Goal: Information Seeking & Learning: Learn about a topic

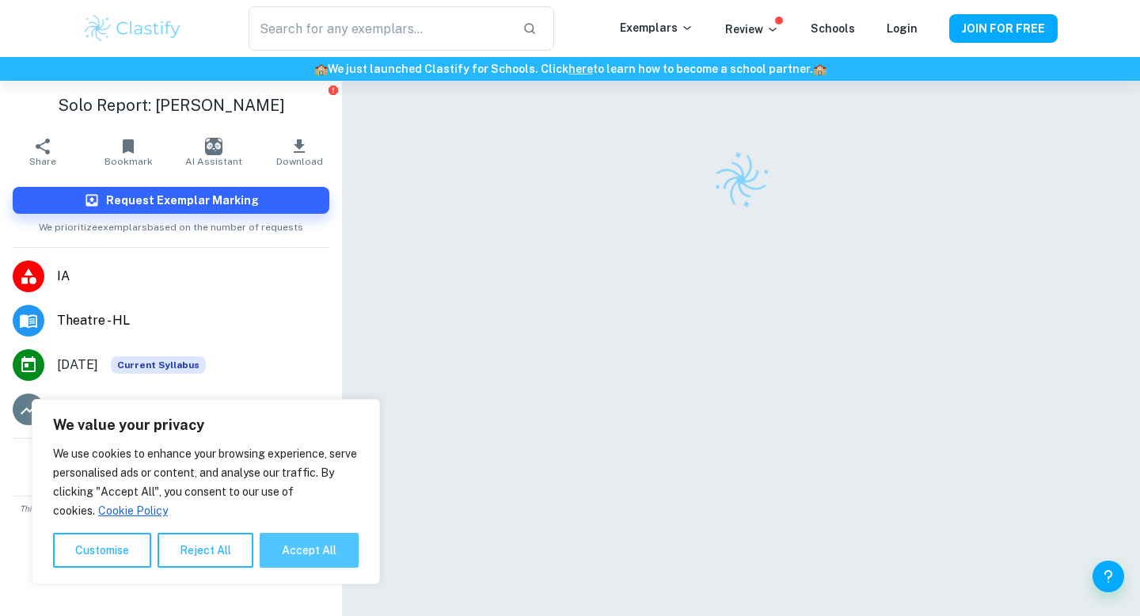
click at [326, 546] on button "Accept All" at bounding box center [309, 550] width 99 height 35
checkbox input "true"
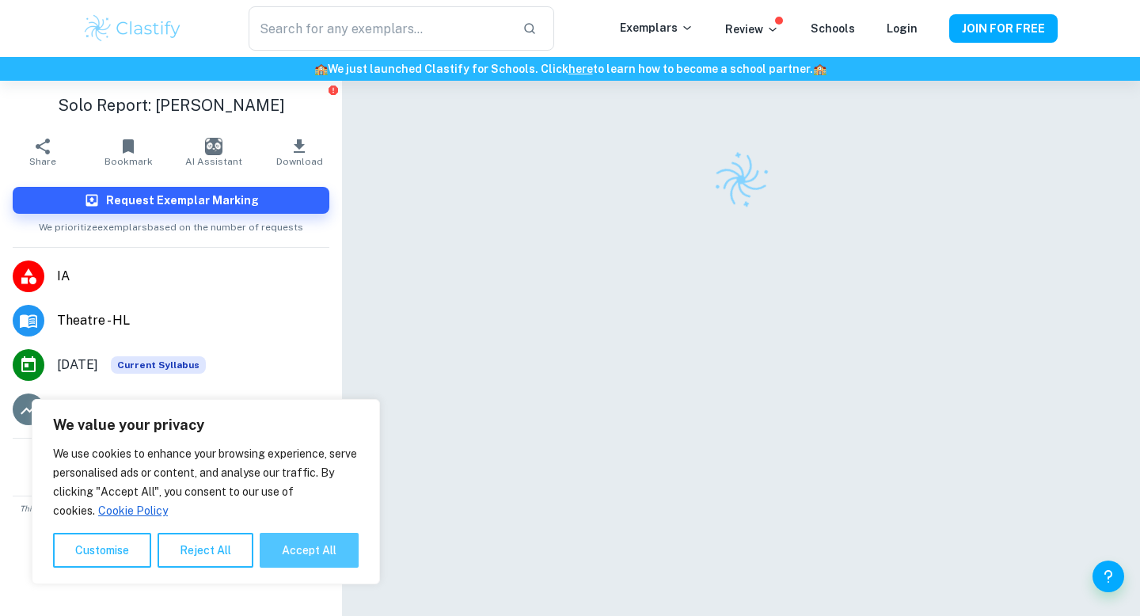
checkbox input "true"
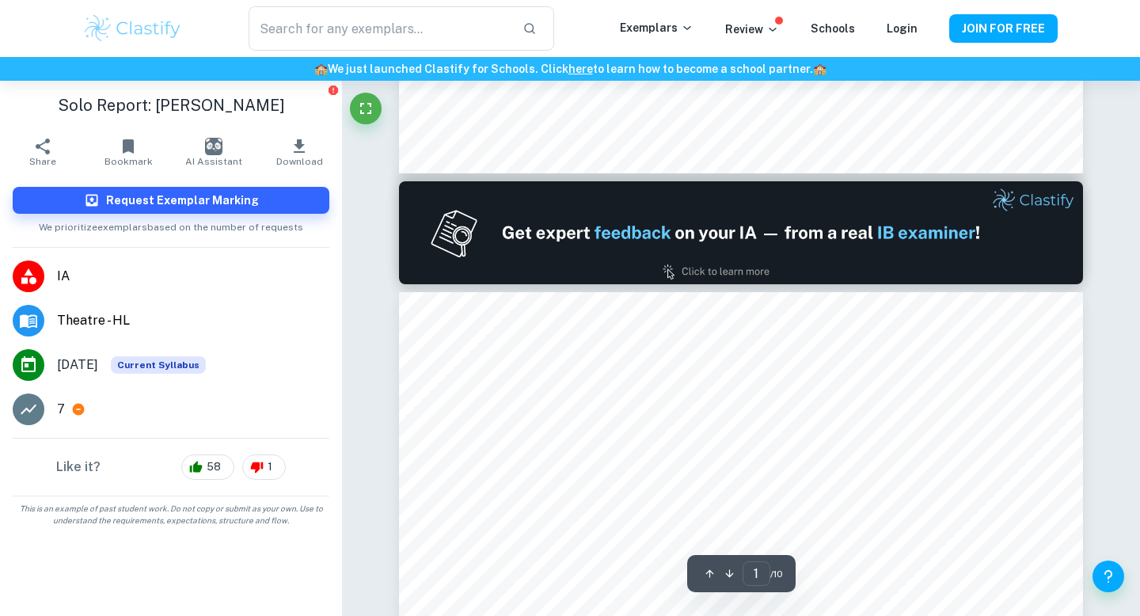
type input "2"
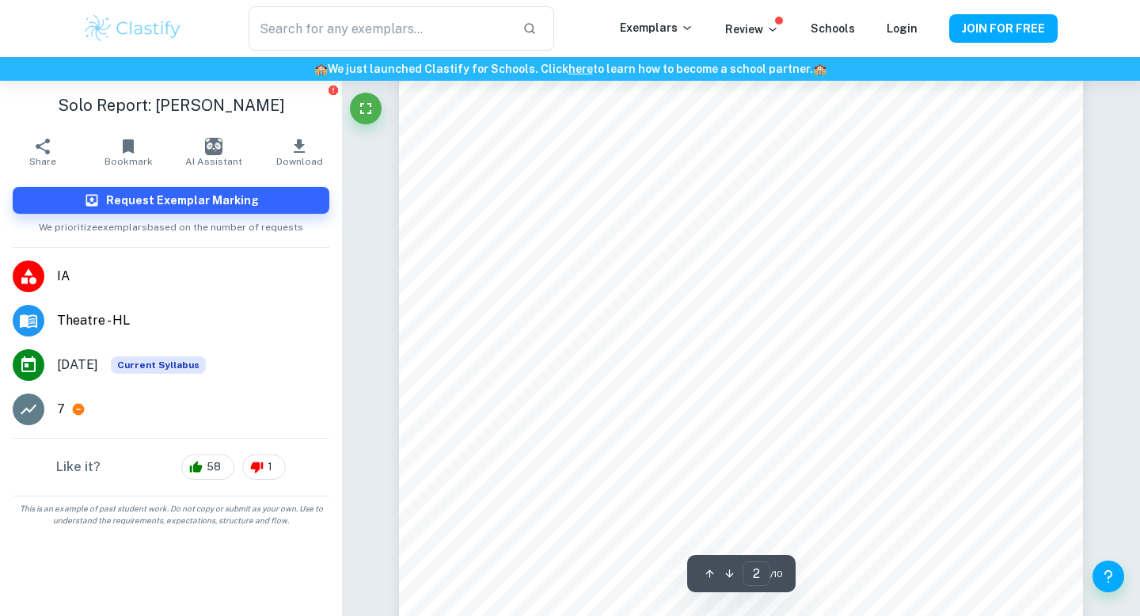
scroll to position [1303, 0]
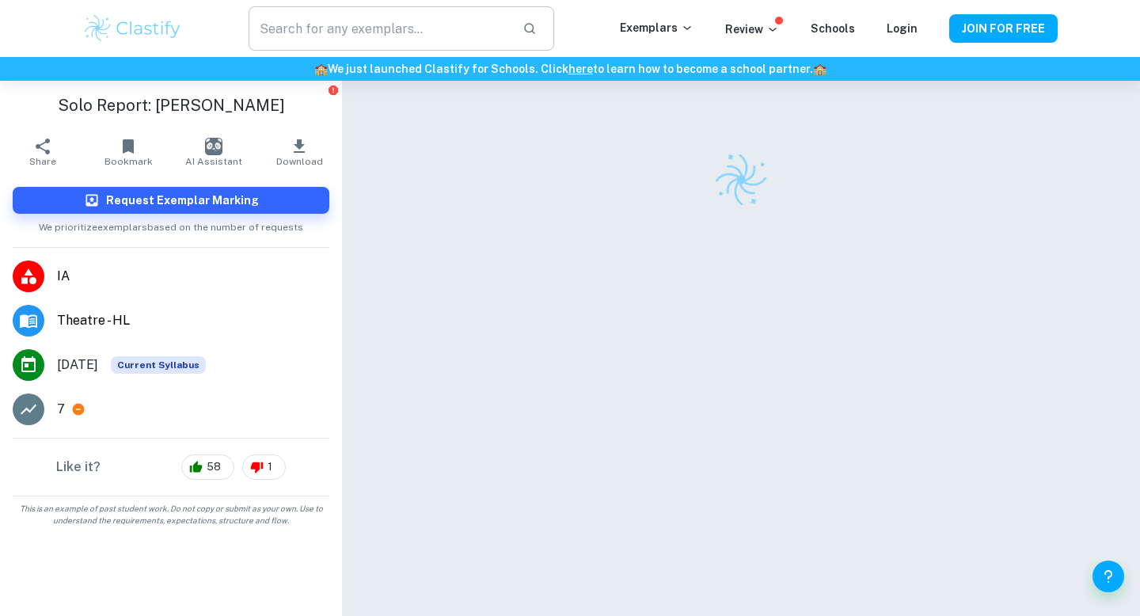
click at [260, 38] on input "text" at bounding box center [379, 28] width 261 height 44
click at [133, 32] on img at bounding box center [132, 29] width 101 height 32
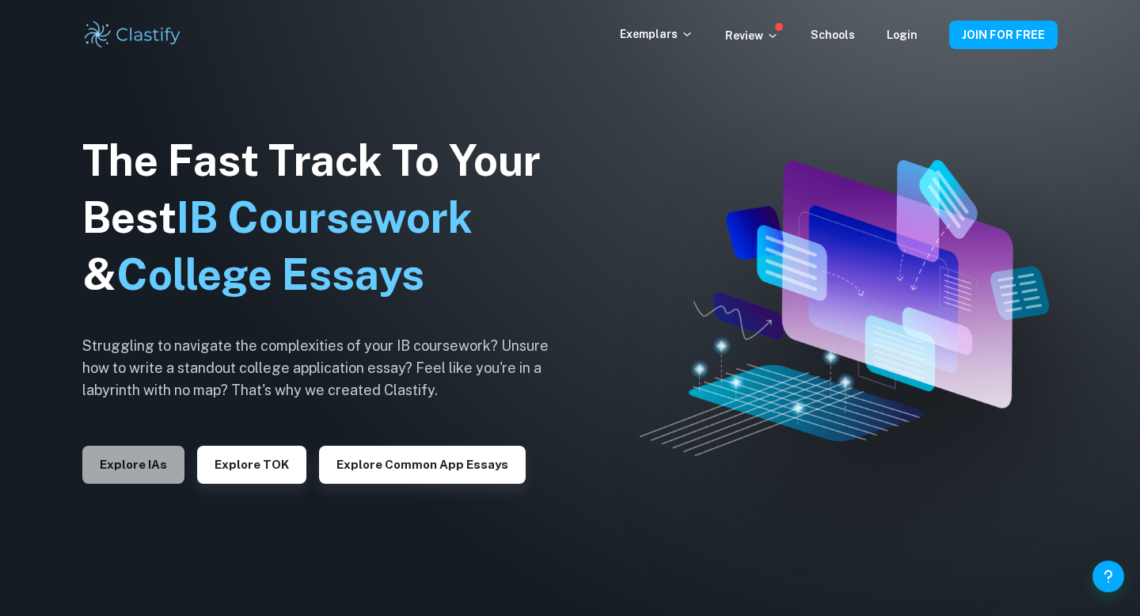
click at [162, 468] on button "Explore IAs" at bounding box center [133, 465] width 102 height 38
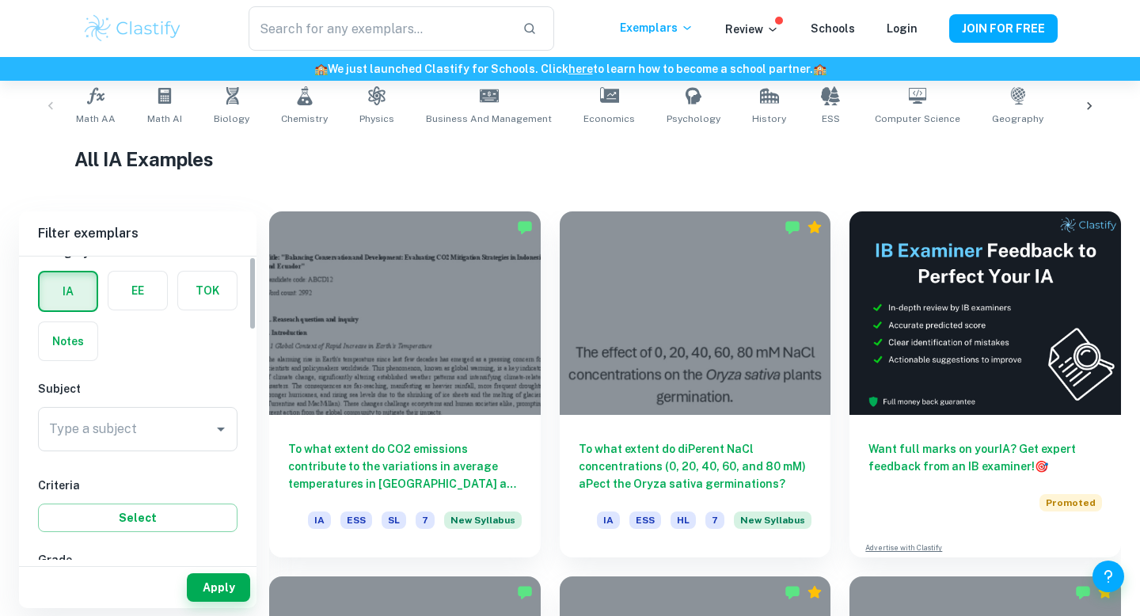
scroll to position [61, 0]
click at [138, 402] on div "Subject Type a subject Type a subject" at bounding box center [138, 417] width 200 height 78
click at [136, 425] on input "Type a subject" at bounding box center [126, 427] width 162 height 30
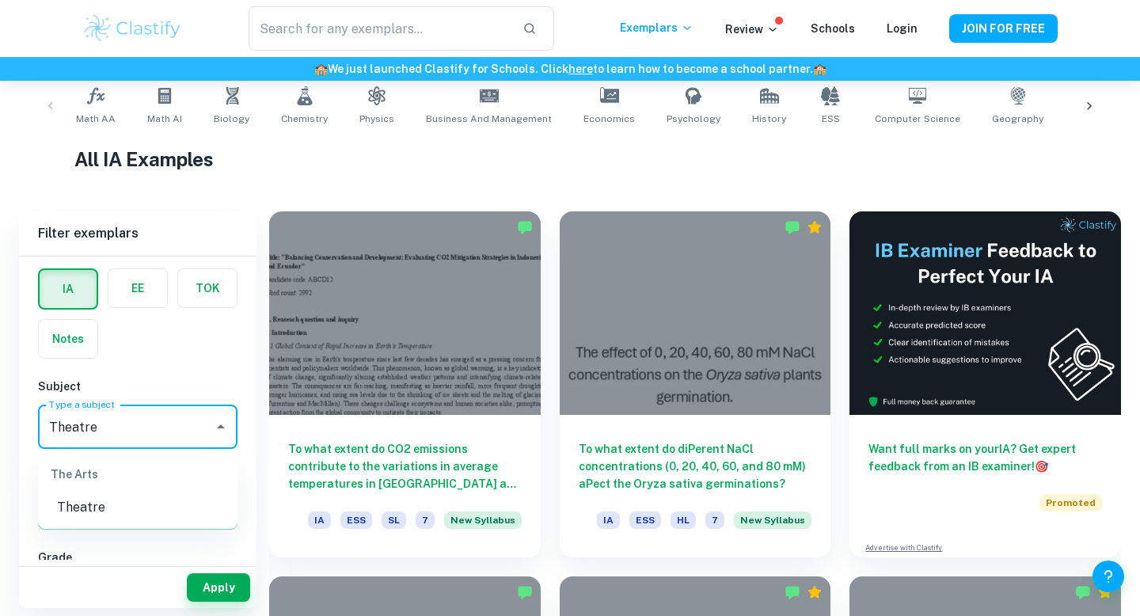
click at [112, 516] on li "Theatre" at bounding box center [138, 507] width 200 height 29
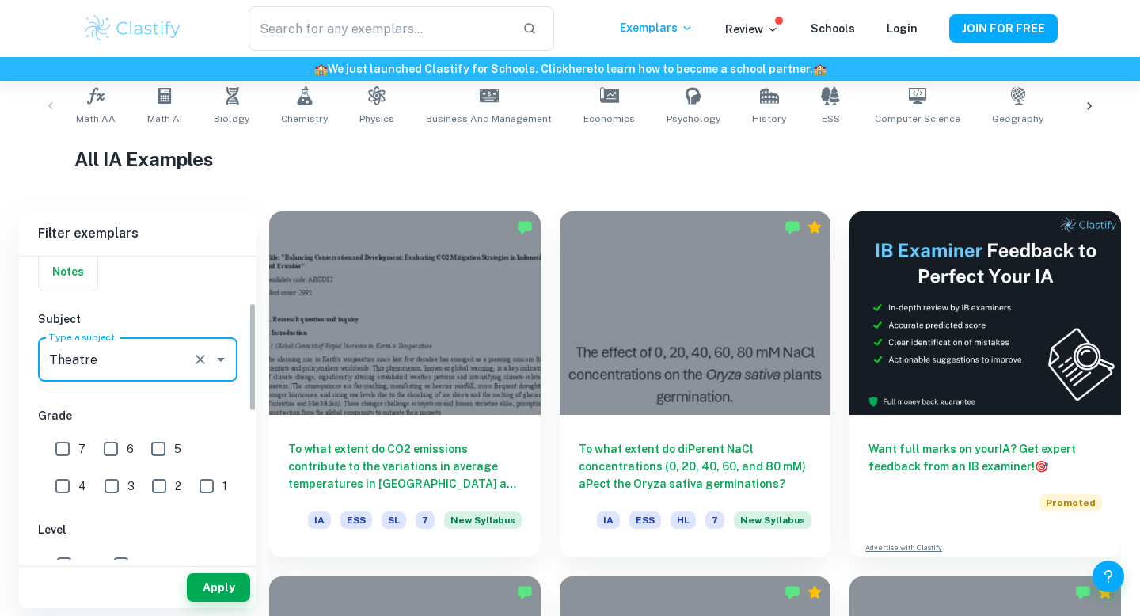
scroll to position [147, 0]
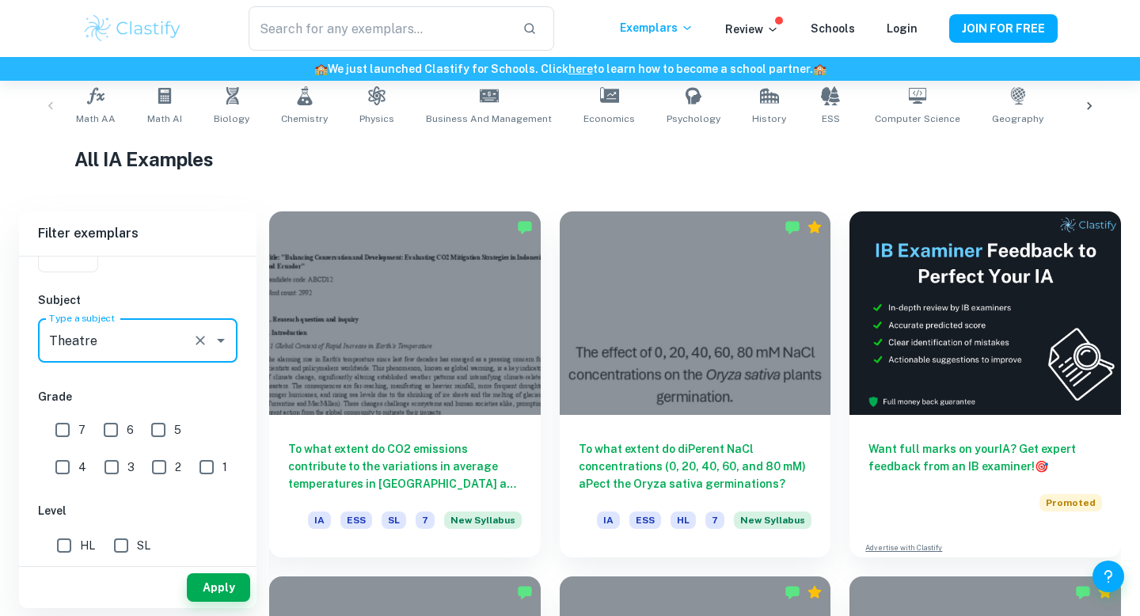
type input "Theatre"
click at [67, 538] on input "HL" at bounding box center [64, 546] width 32 height 32
checkbox input "true"
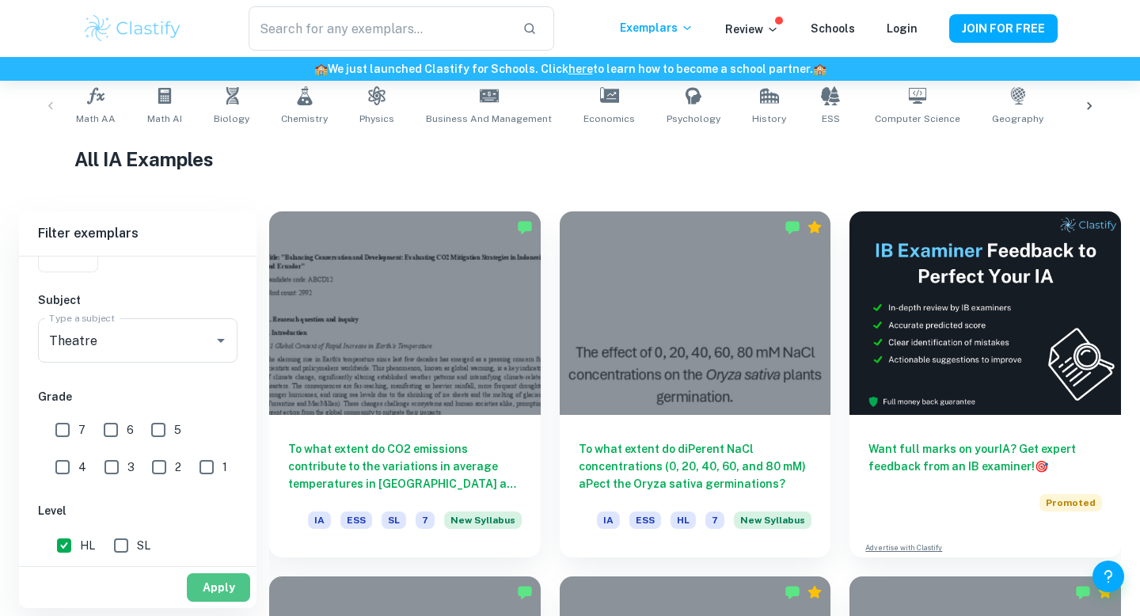
click at [243, 581] on button "Apply" at bounding box center [218, 587] width 63 height 29
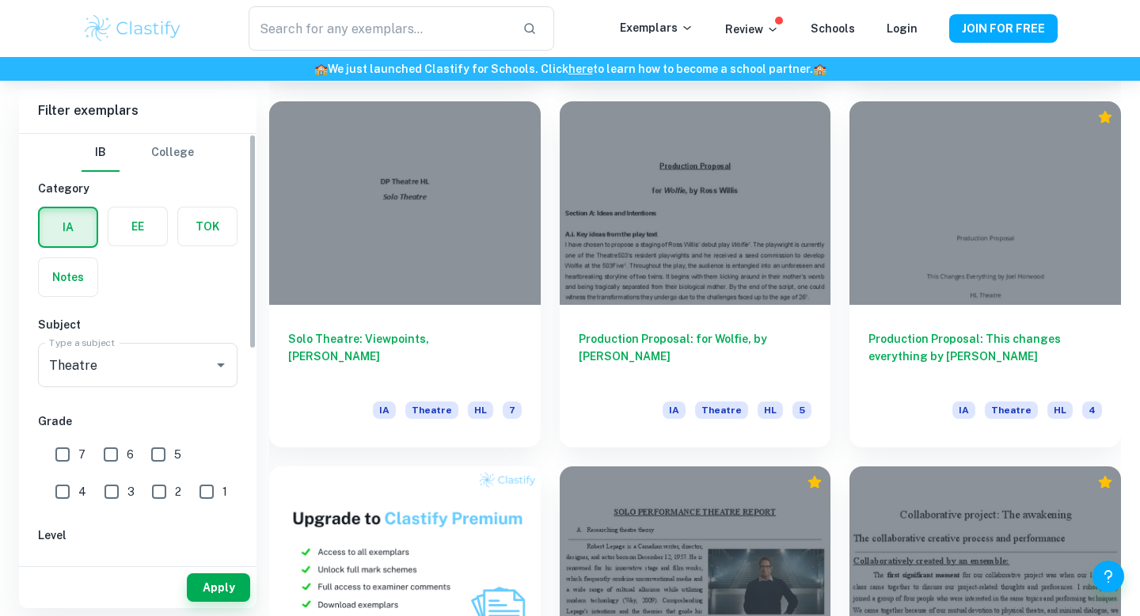
scroll to position [415, 0]
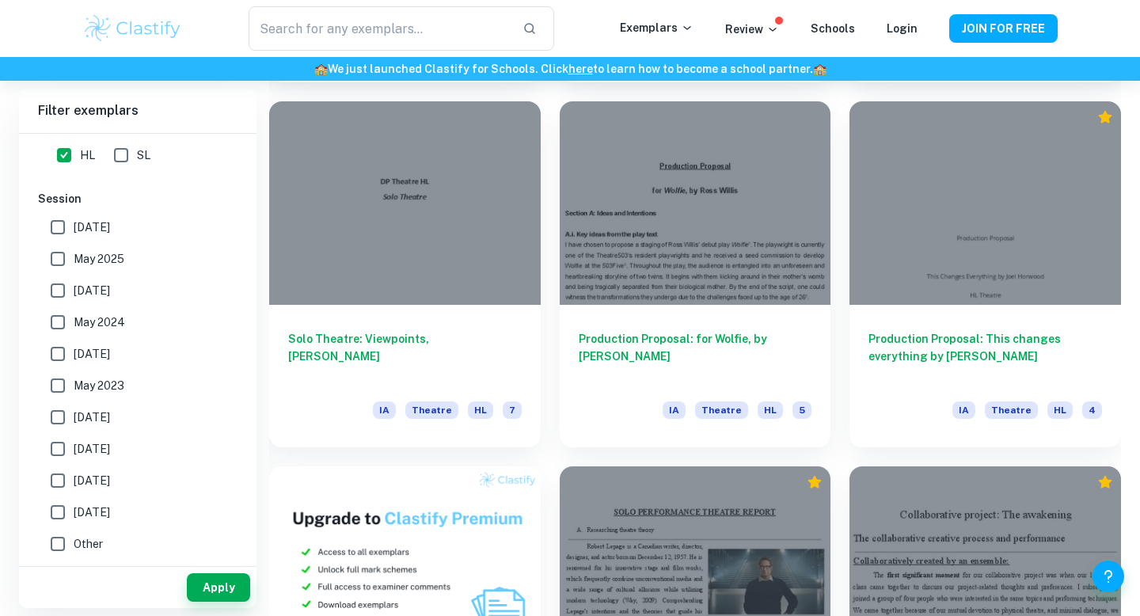
click at [92, 312] on label "May 2024" at bounding box center [133, 322] width 183 height 32
click at [74, 312] on input "May 2024" at bounding box center [58, 322] width 32 height 32
checkbox input "true"
click at [108, 280] on label "November 2024" at bounding box center [133, 291] width 183 height 32
click at [74, 280] on input "November 2024" at bounding box center [58, 291] width 32 height 32
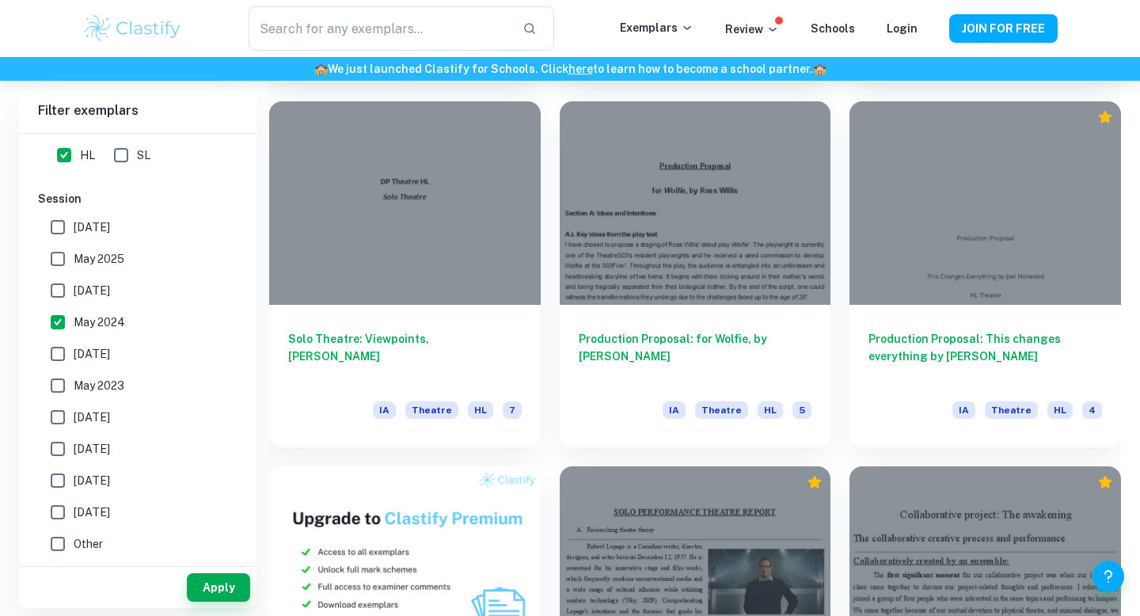
checkbox input "true"
click at [103, 257] on span "May 2025" at bounding box center [99, 258] width 51 height 17
click at [74, 257] on input "May 2025" at bounding box center [58, 259] width 32 height 32
checkbox input "true"
click at [95, 222] on span "May 2026" at bounding box center [92, 227] width 36 height 17
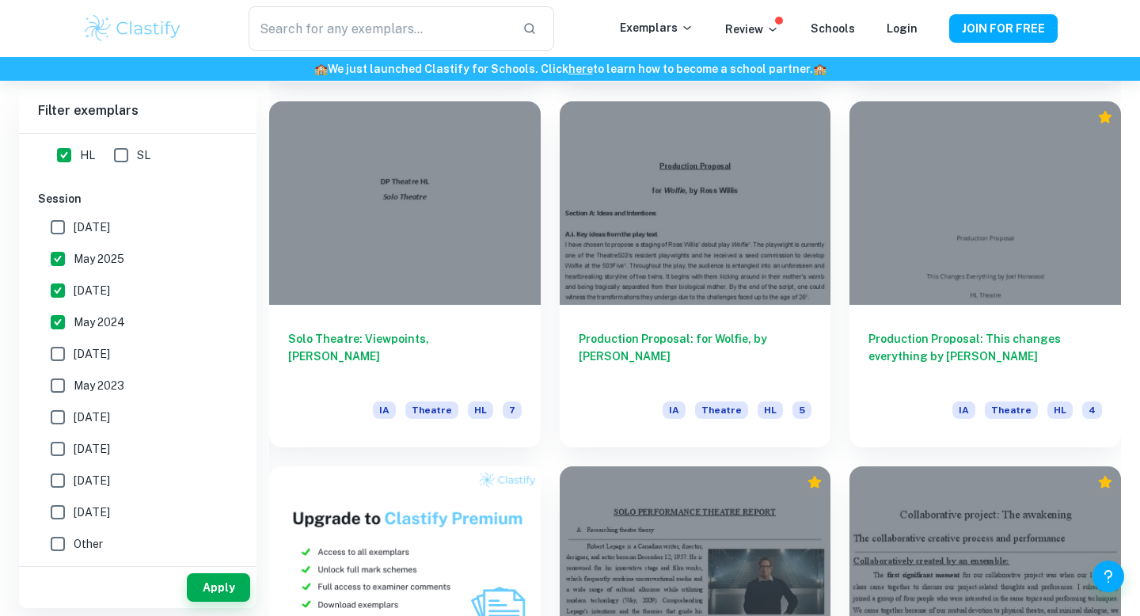
click at [74, 222] on input "May 2026" at bounding box center [58, 227] width 32 height 32
checkbox input "true"
click at [89, 322] on span "May 2024" at bounding box center [99, 322] width 51 height 17
click at [74, 322] on input "May 2024" at bounding box center [58, 322] width 32 height 32
click at [107, 325] on span "May 2024" at bounding box center [99, 322] width 51 height 17
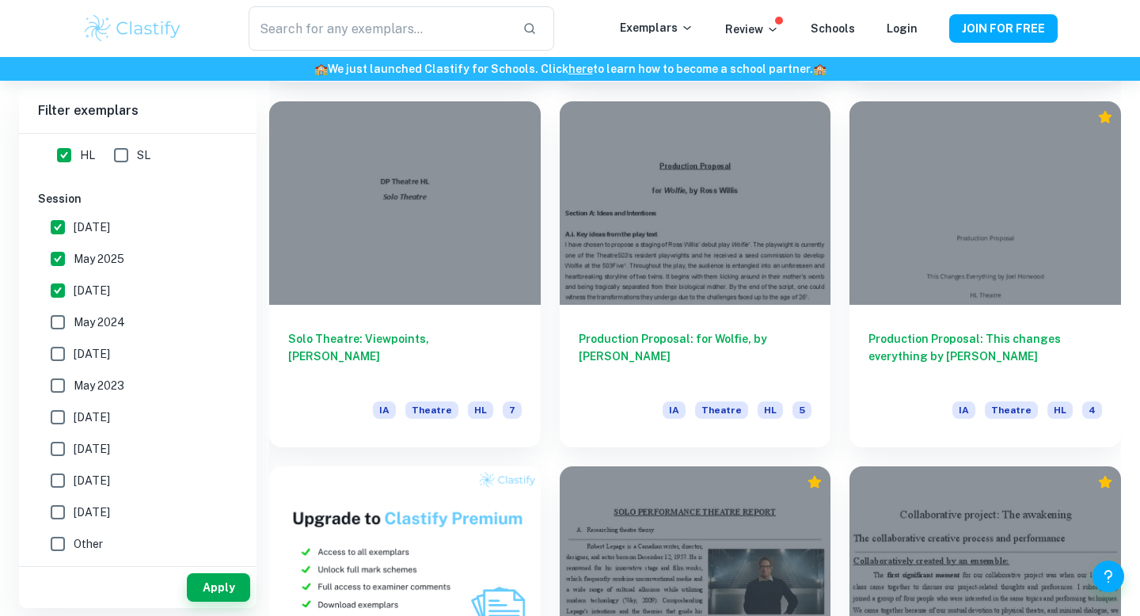
click at [74, 325] on input "May 2024" at bounding box center [58, 322] width 32 height 32
checkbox input "true"
click at [221, 591] on button "Apply" at bounding box center [218, 587] width 63 height 29
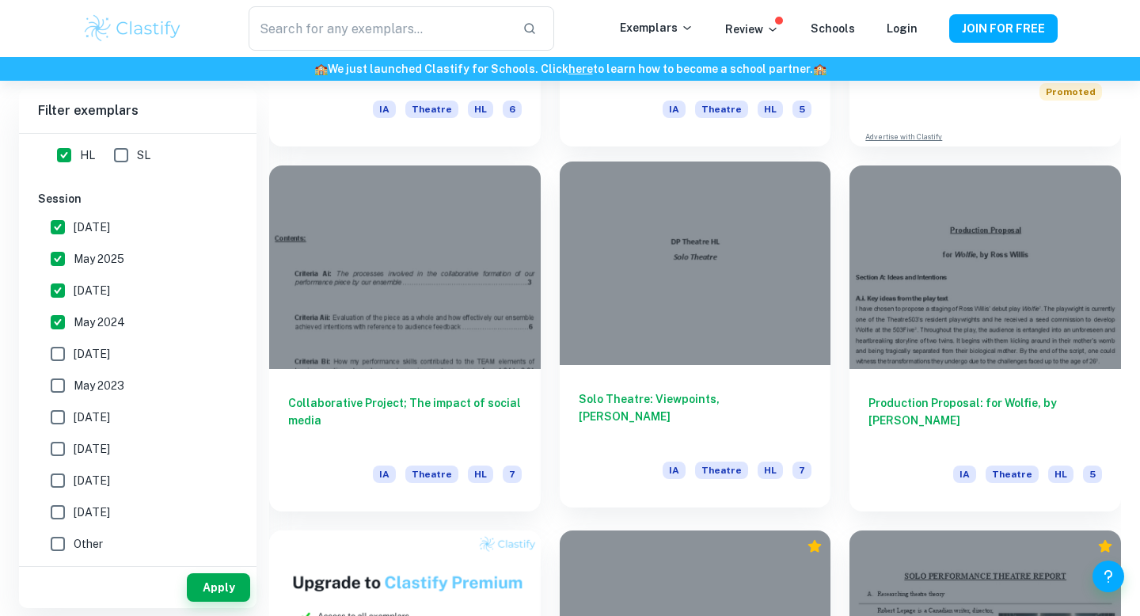
scroll to position [645, 0]
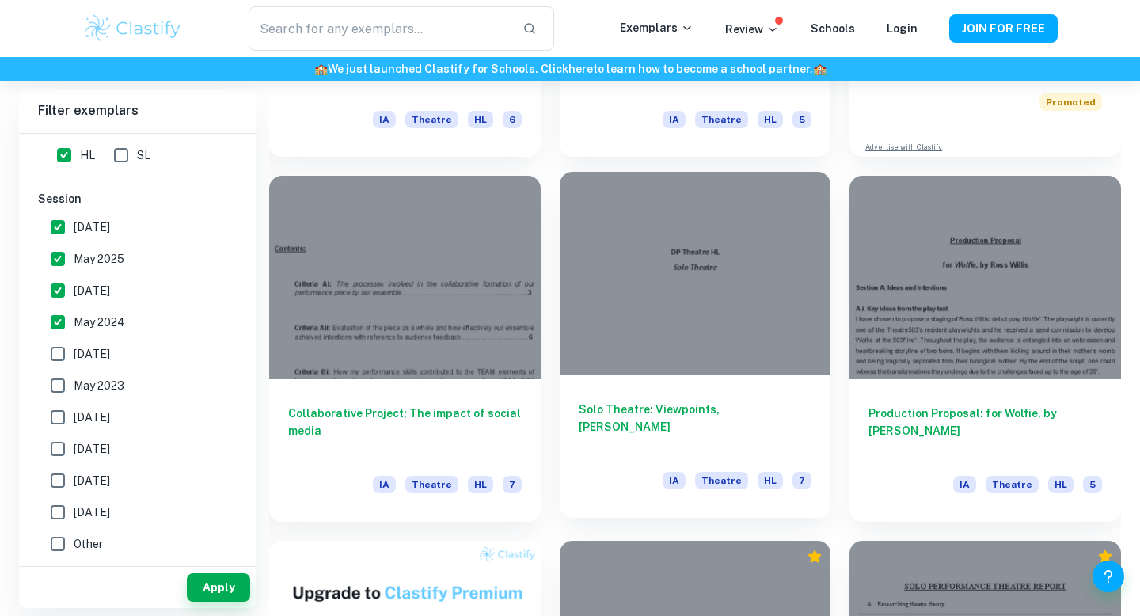
click at [698, 224] on div at bounding box center [696, 273] width 272 height 203
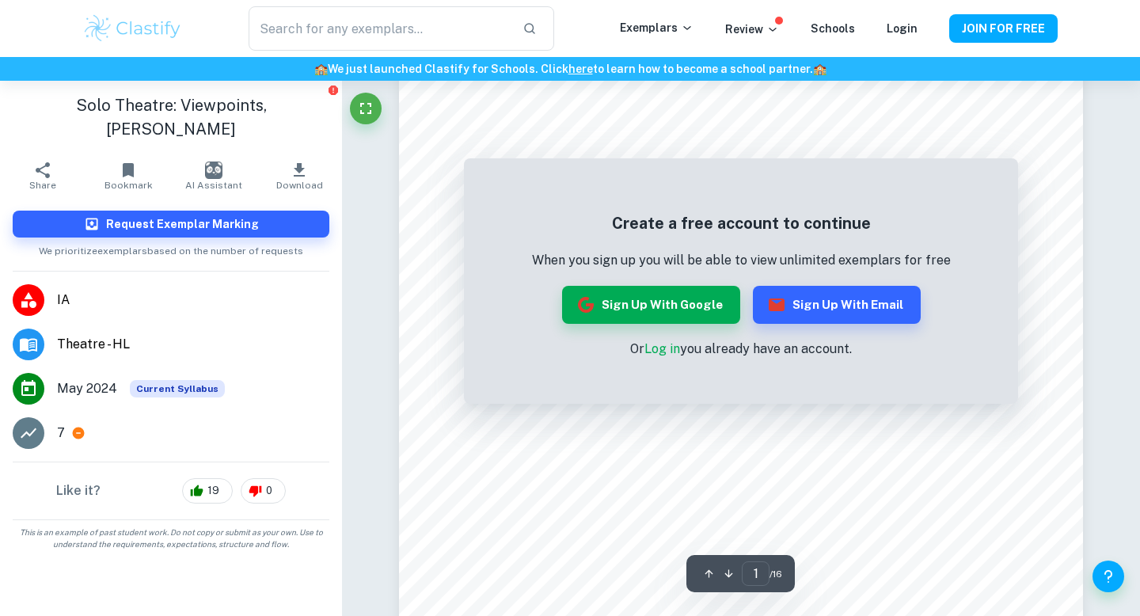
scroll to position [99, 0]
